Goal: Task Accomplishment & Management: Manage account settings

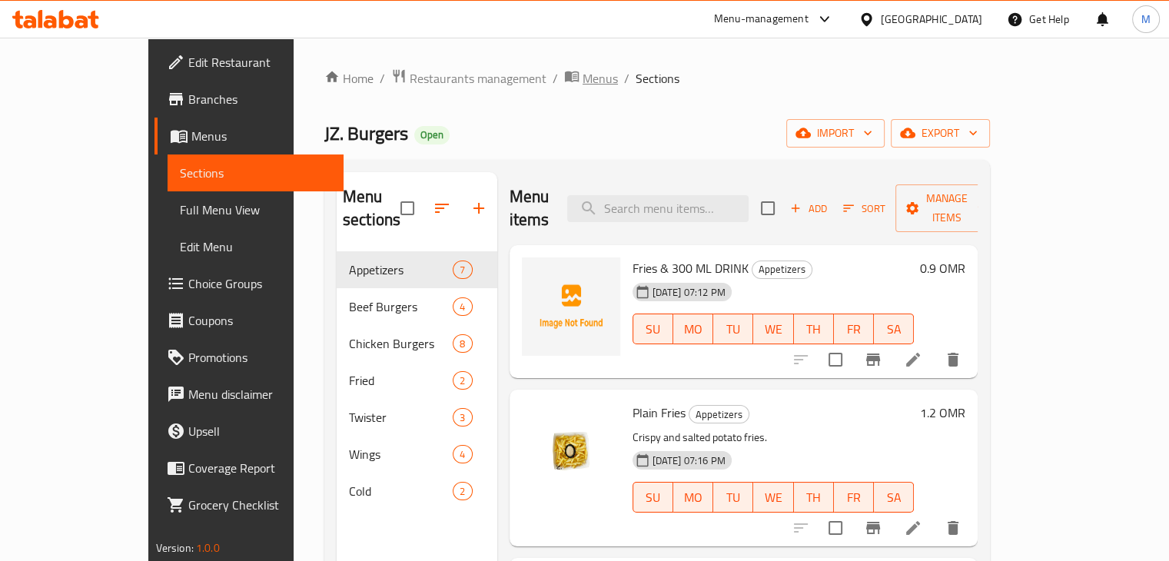
click at [583, 78] on span "Menus" at bounding box center [600, 78] width 35 height 18
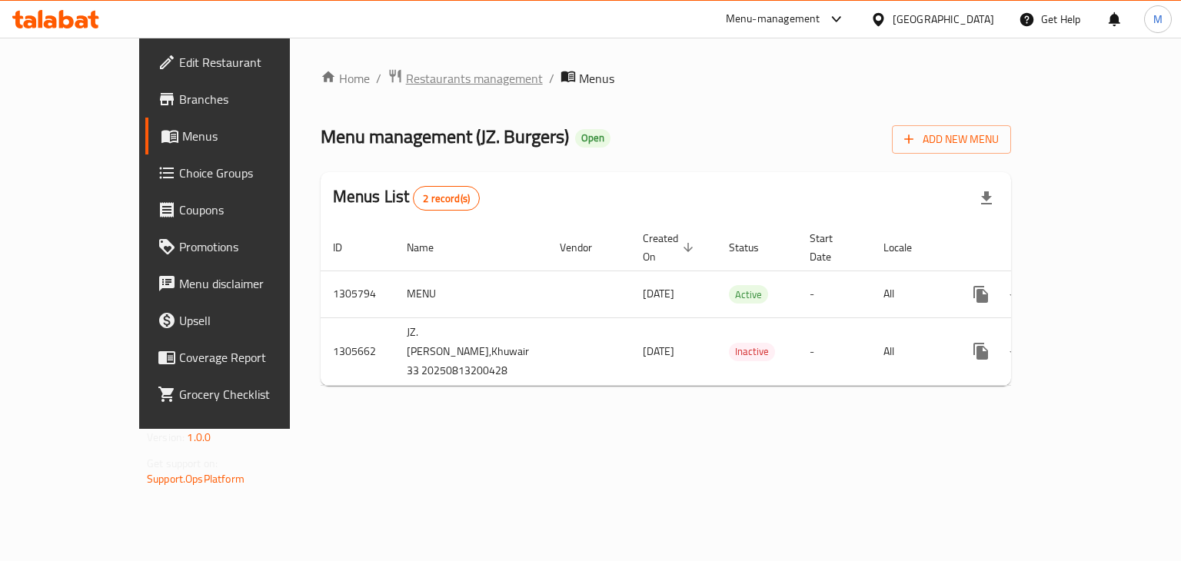
click at [406, 75] on span "Restaurants management" at bounding box center [474, 78] width 137 height 18
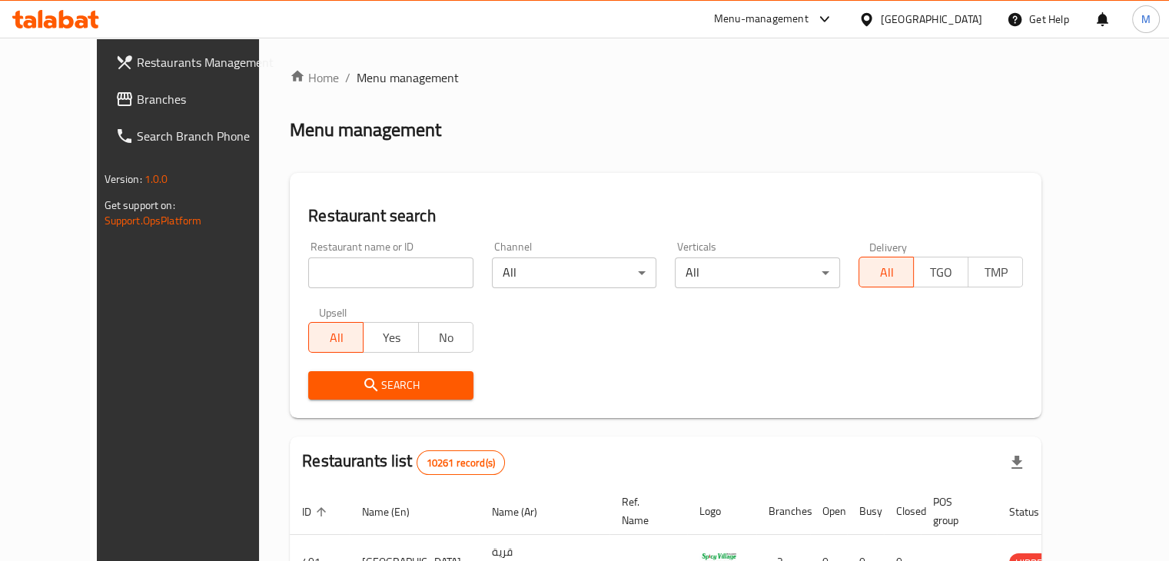
click at [872, 21] on icon at bounding box center [866, 18] width 11 height 13
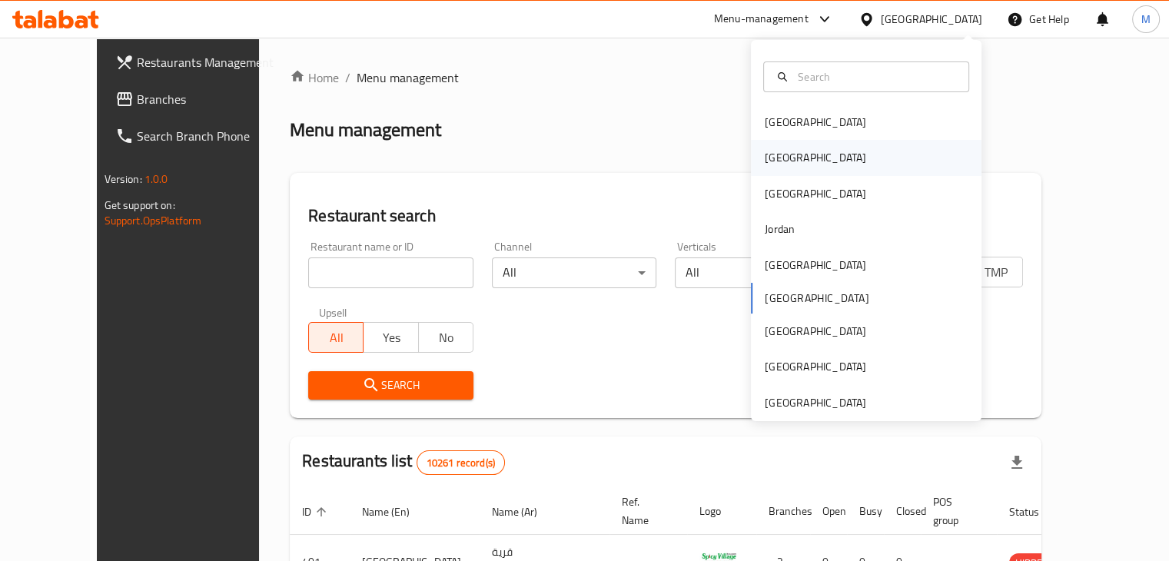
click at [866, 159] on div "[GEOGRAPHIC_DATA]" at bounding box center [866, 157] width 231 height 35
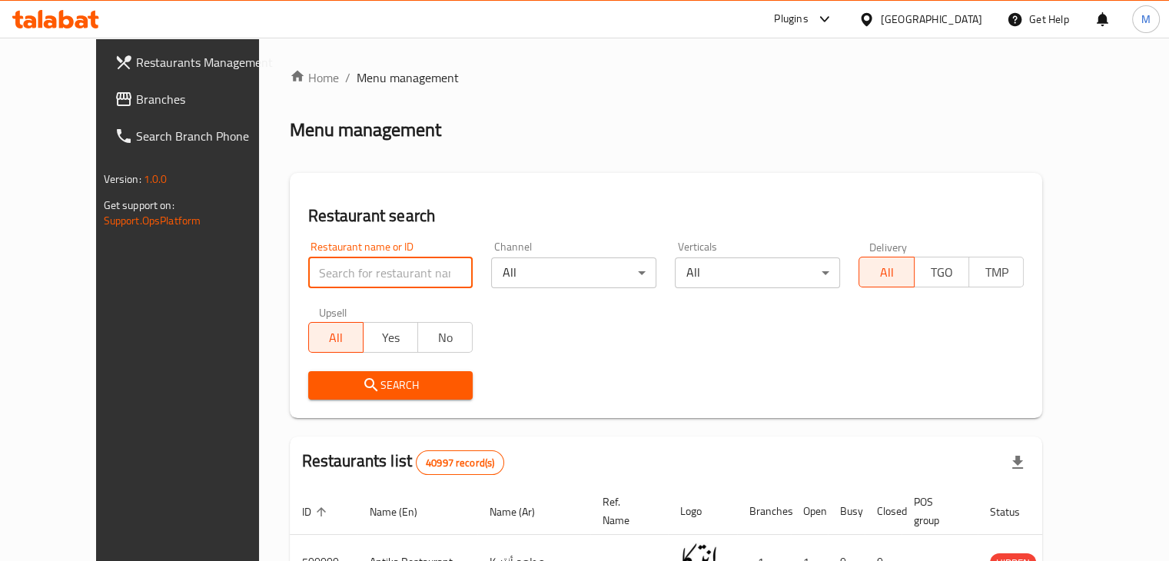
click at [311, 274] on input "search" at bounding box center [390, 273] width 165 height 31
type input "tikka"
click button "Search" at bounding box center [390, 385] width 165 height 28
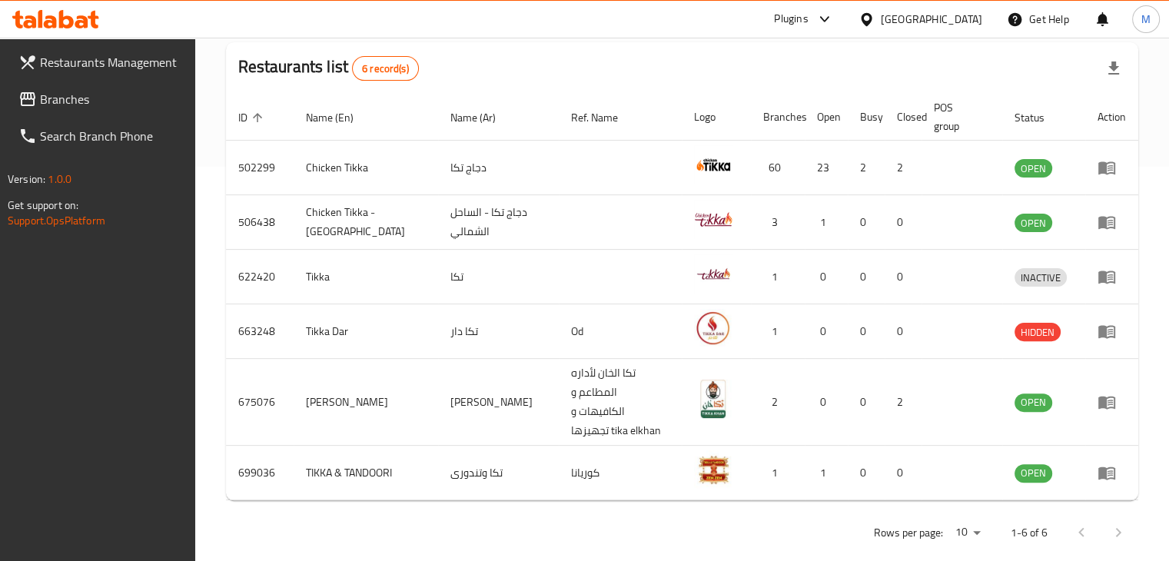
scroll to position [278, 0]
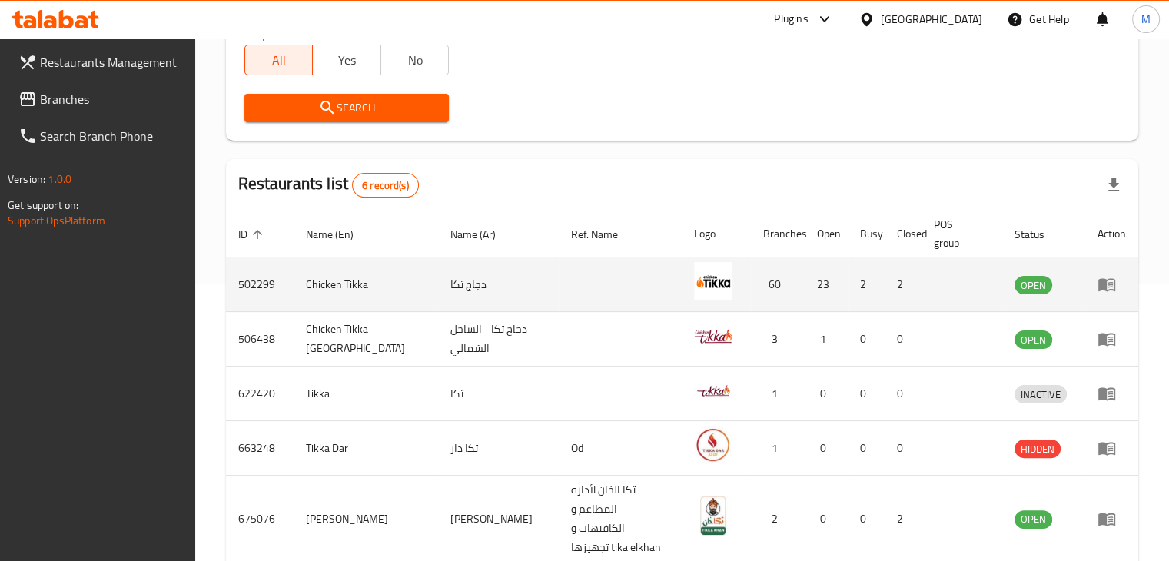
click at [323, 287] on td "Chicken Tikka" at bounding box center [366, 285] width 145 height 55
click at [304, 296] on td "Chicken Tikka" at bounding box center [366, 285] width 145 height 55
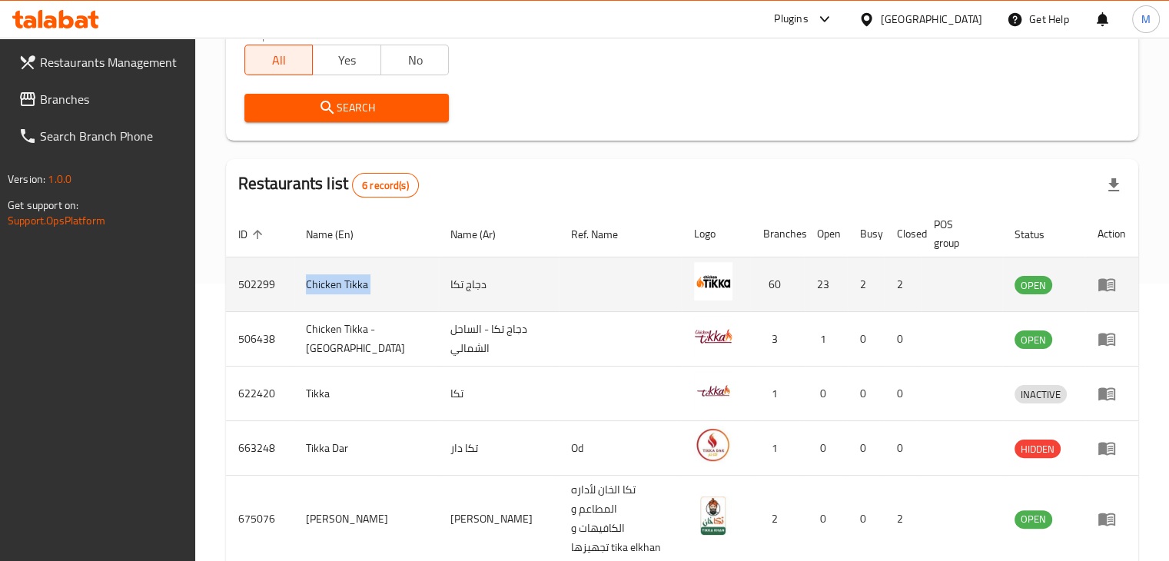
click at [304, 296] on td "Chicken Tikka" at bounding box center [366, 285] width 145 height 55
click at [243, 298] on td "502299" at bounding box center [260, 285] width 68 height 55
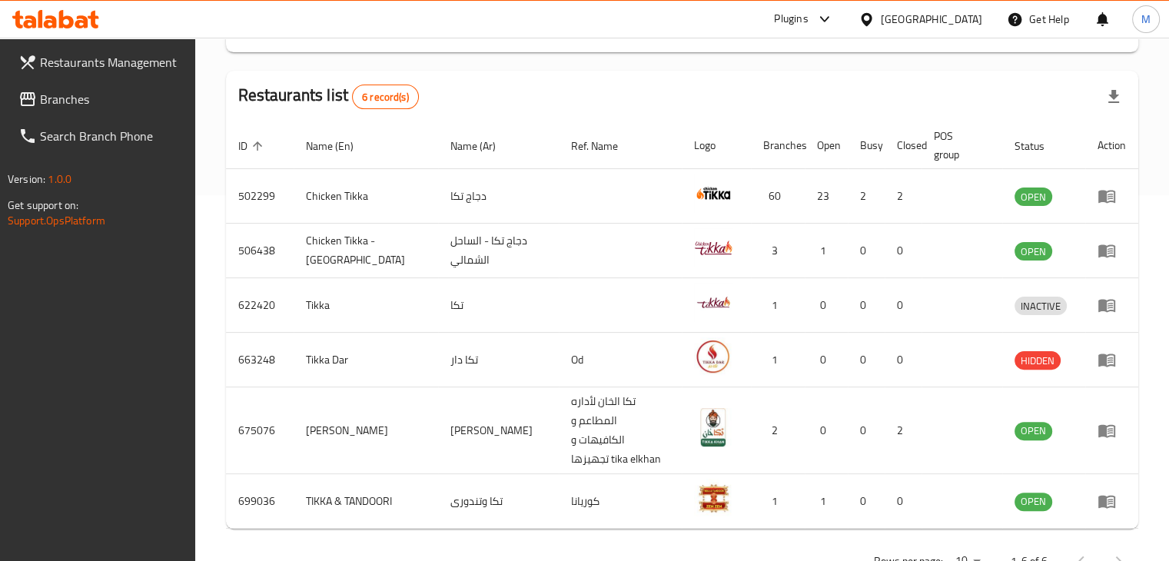
scroll to position [394, 0]
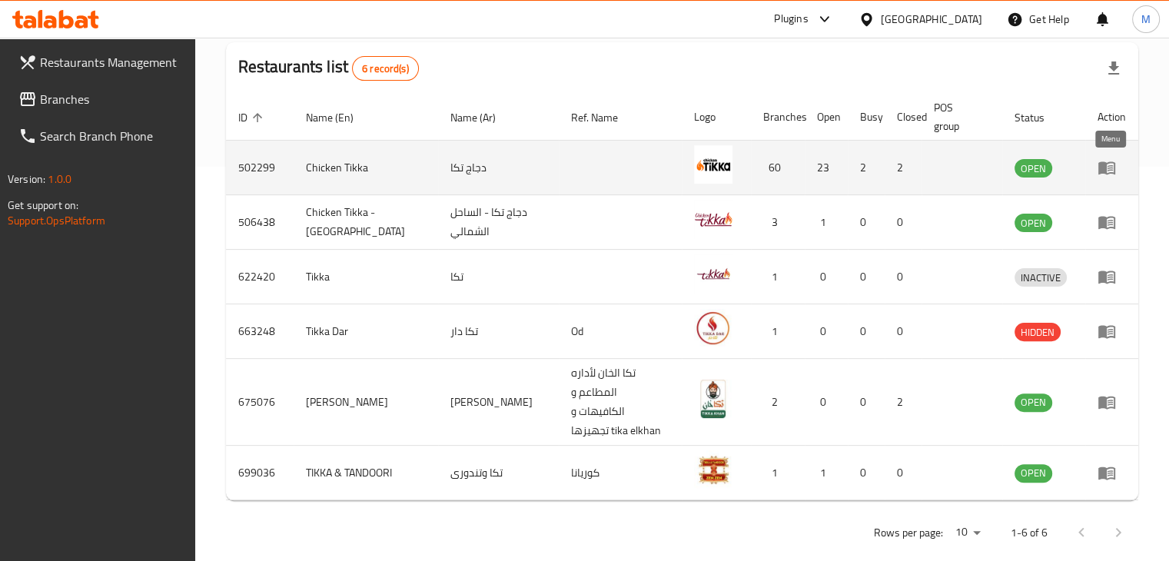
click at [1113, 175] on icon "enhanced table" at bounding box center [1107, 167] width 18 height 18
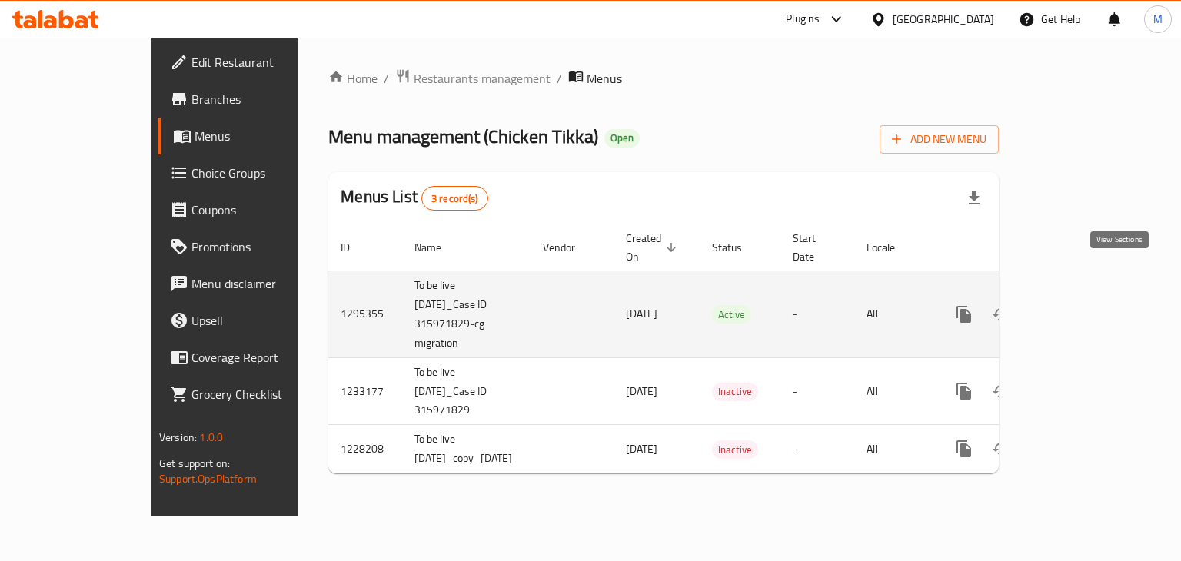
click at [1093, 296] on link "enhanced table" at bounding box center [1074, 314] width 37 height 37
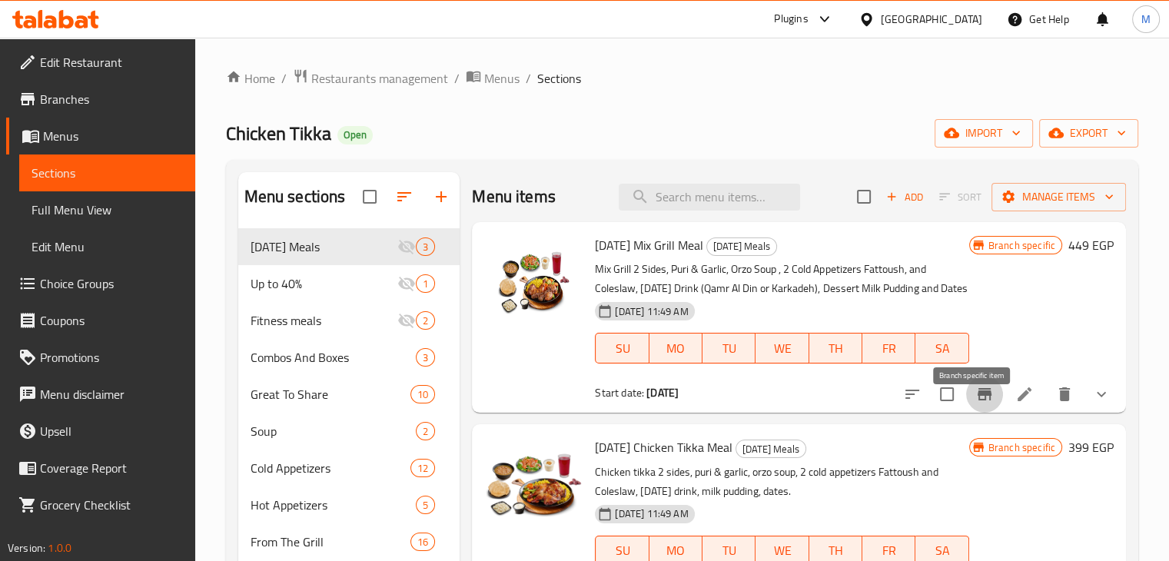
click at [978, 401] on icon "Branch-specific-item" at bounding box center [985, 394] width 14 height 12
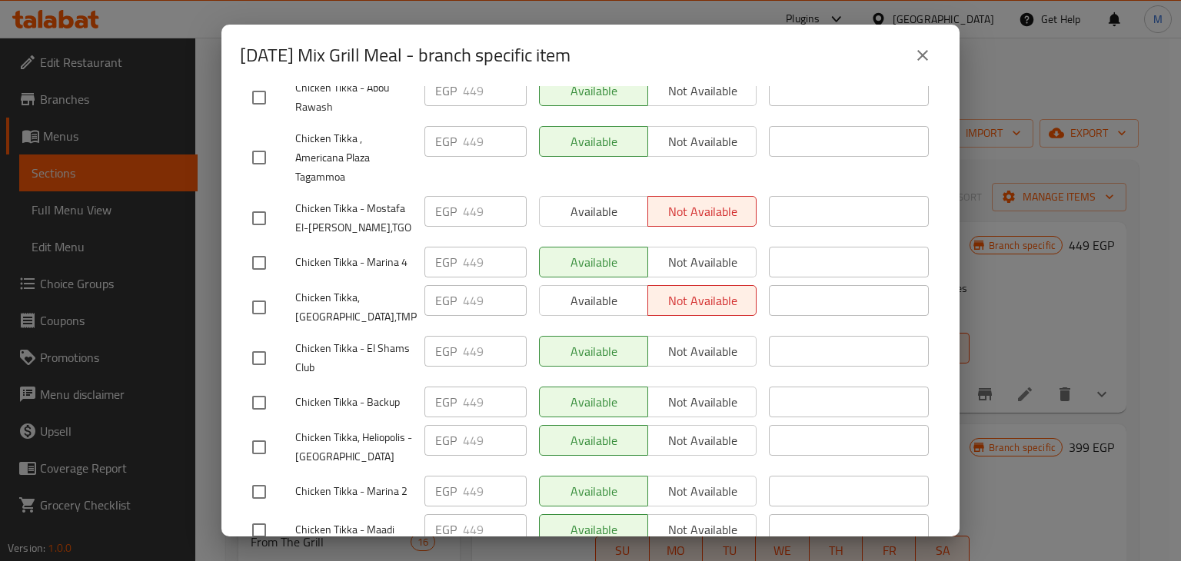
scroll to position [2779, 0]
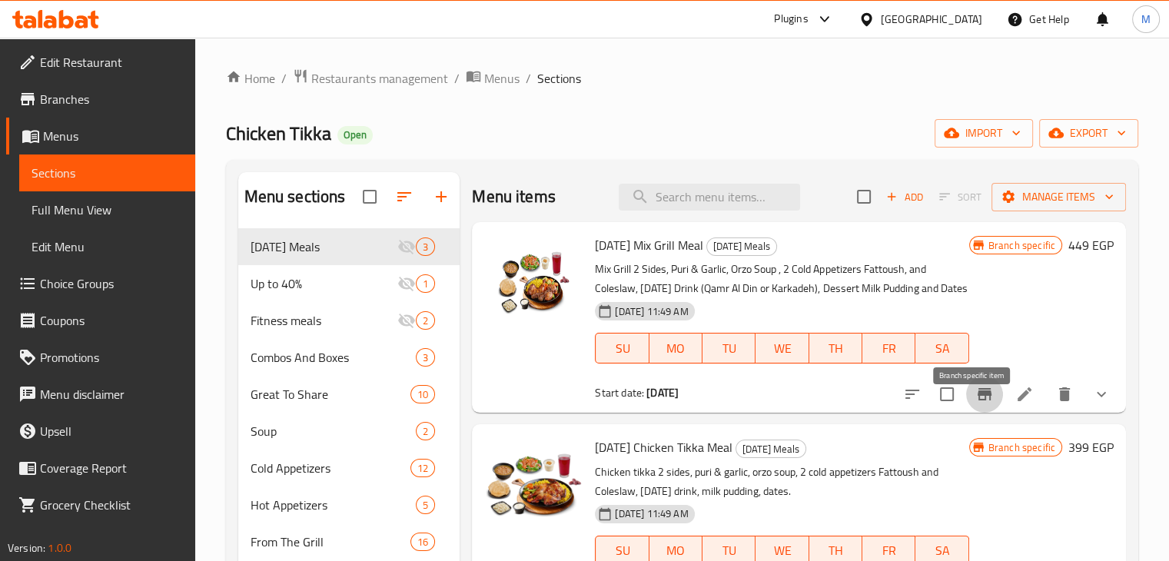
click at [978, 401] on icon "Branch-specific-item" at bounding box center [985, 394] width 14 height 12
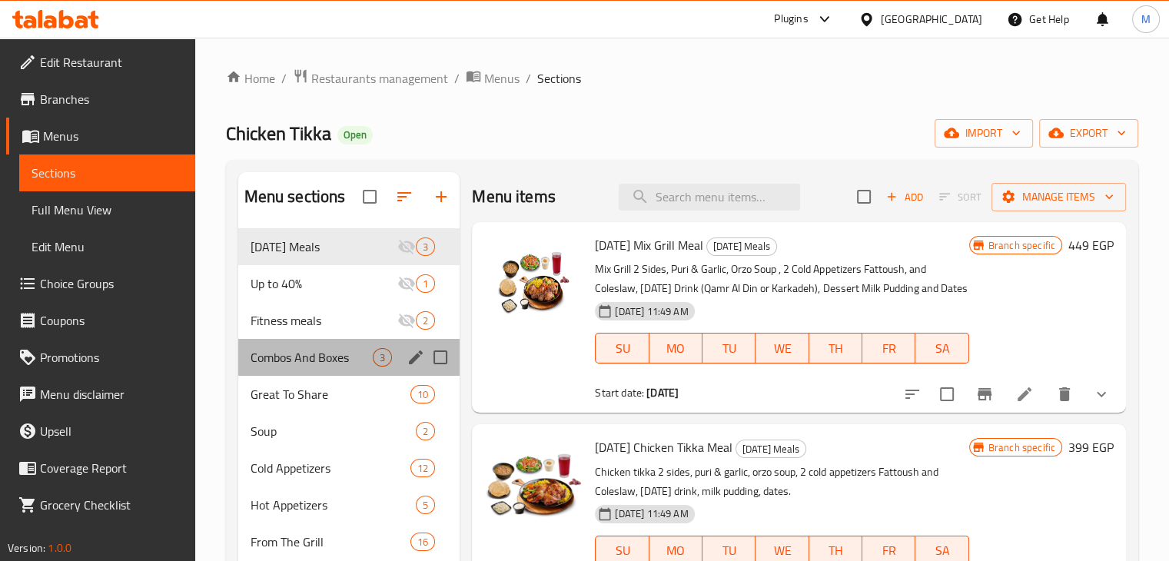
click at [320, 344] on div "Combos And Boxes 3" at bounding box center [349, 357] width 222 height 37
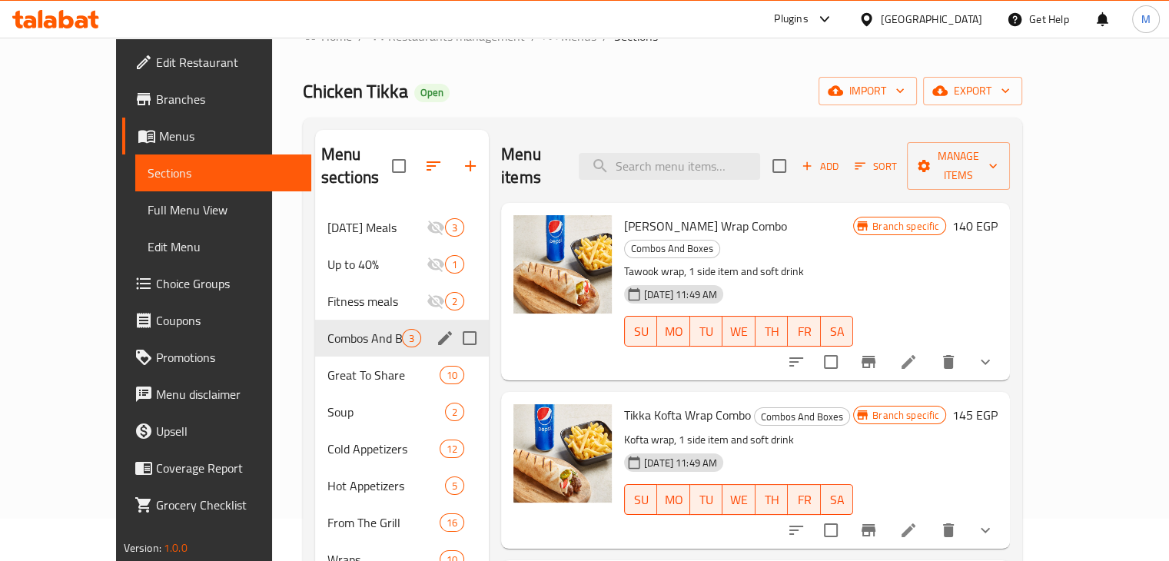
scroll to position [45, 0]
